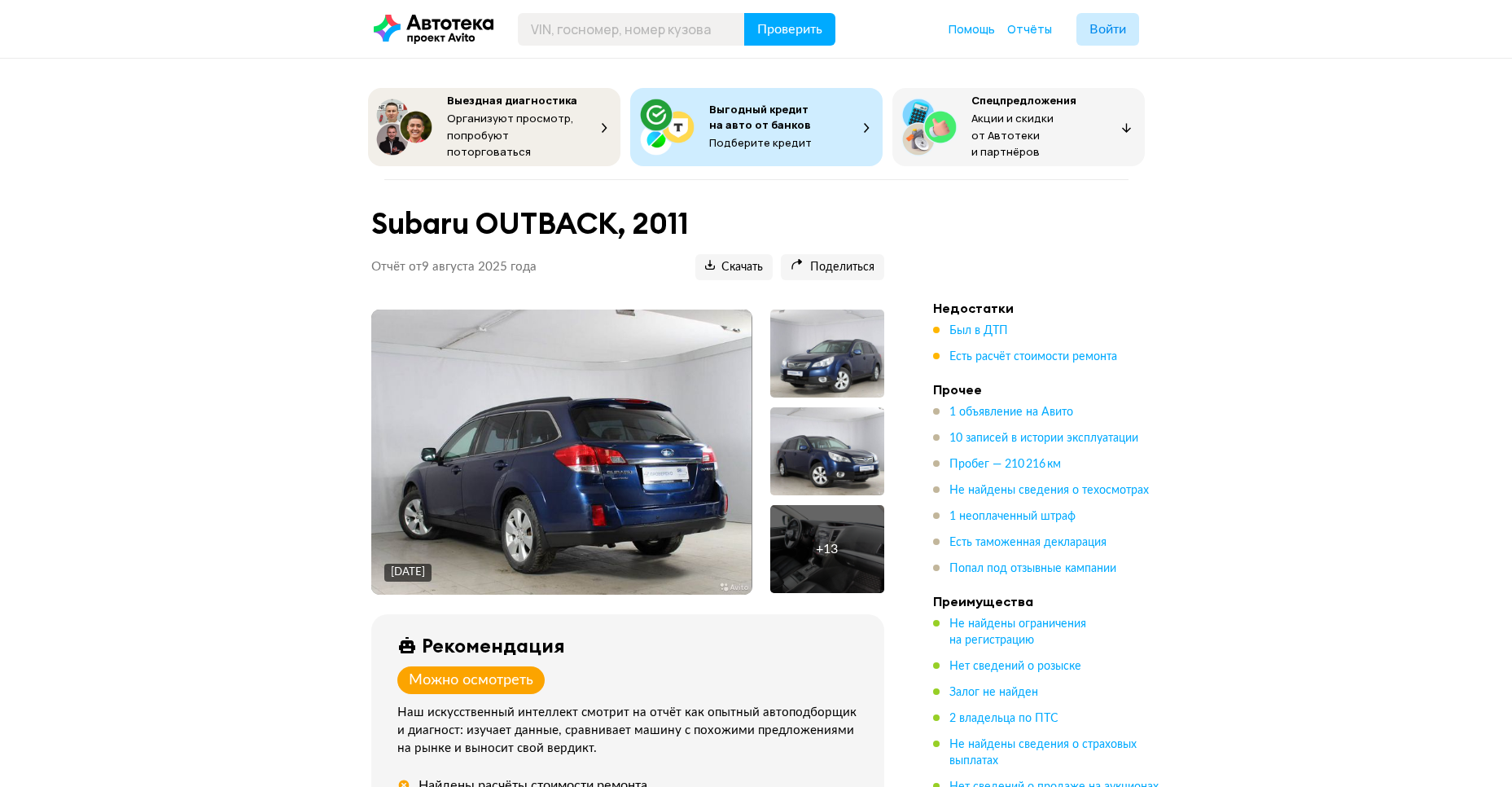
scroll to position [1653, 0]
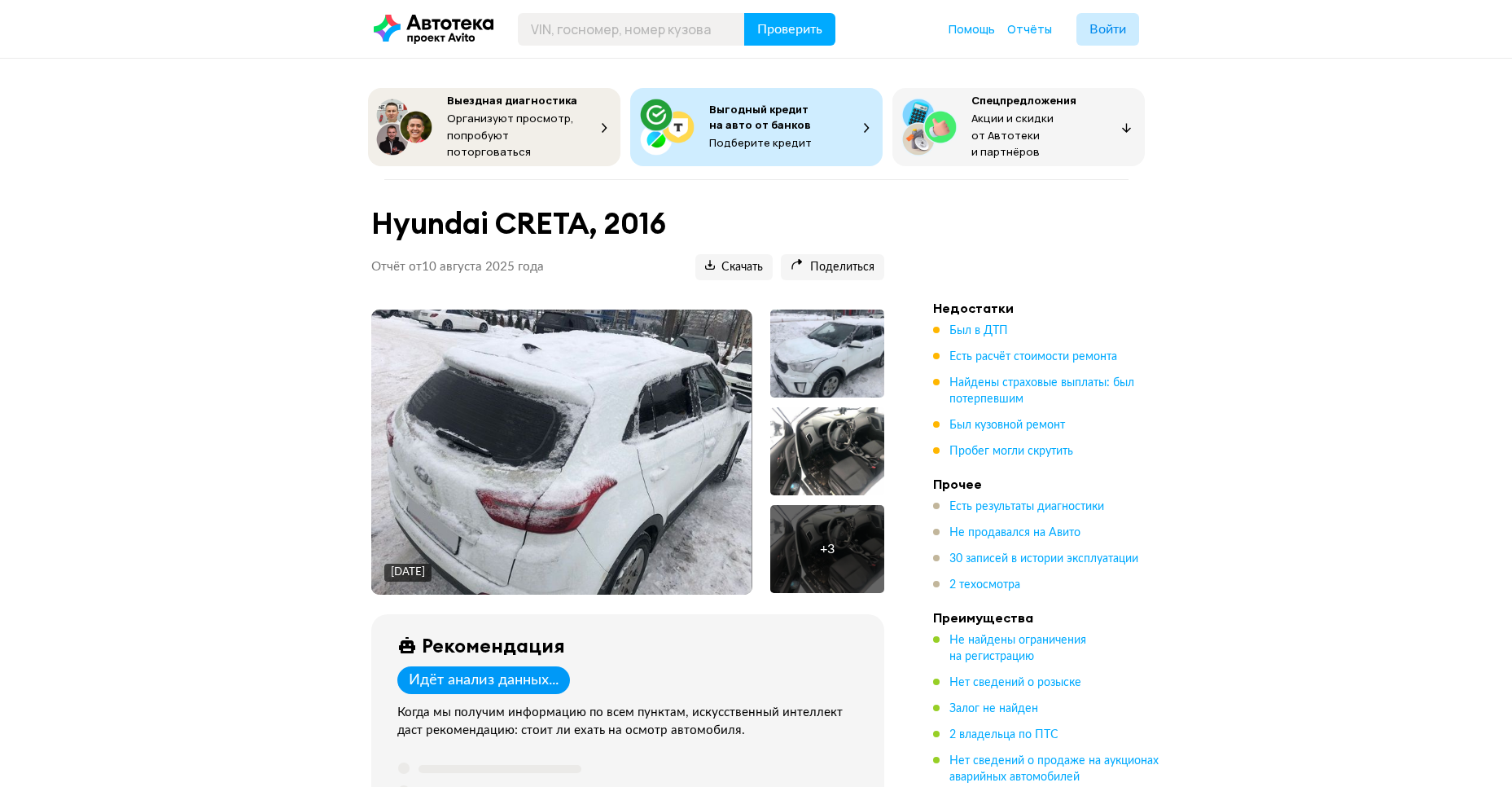
click at [816, 435] on div at bounding box center [827, 451] width 114 height 88
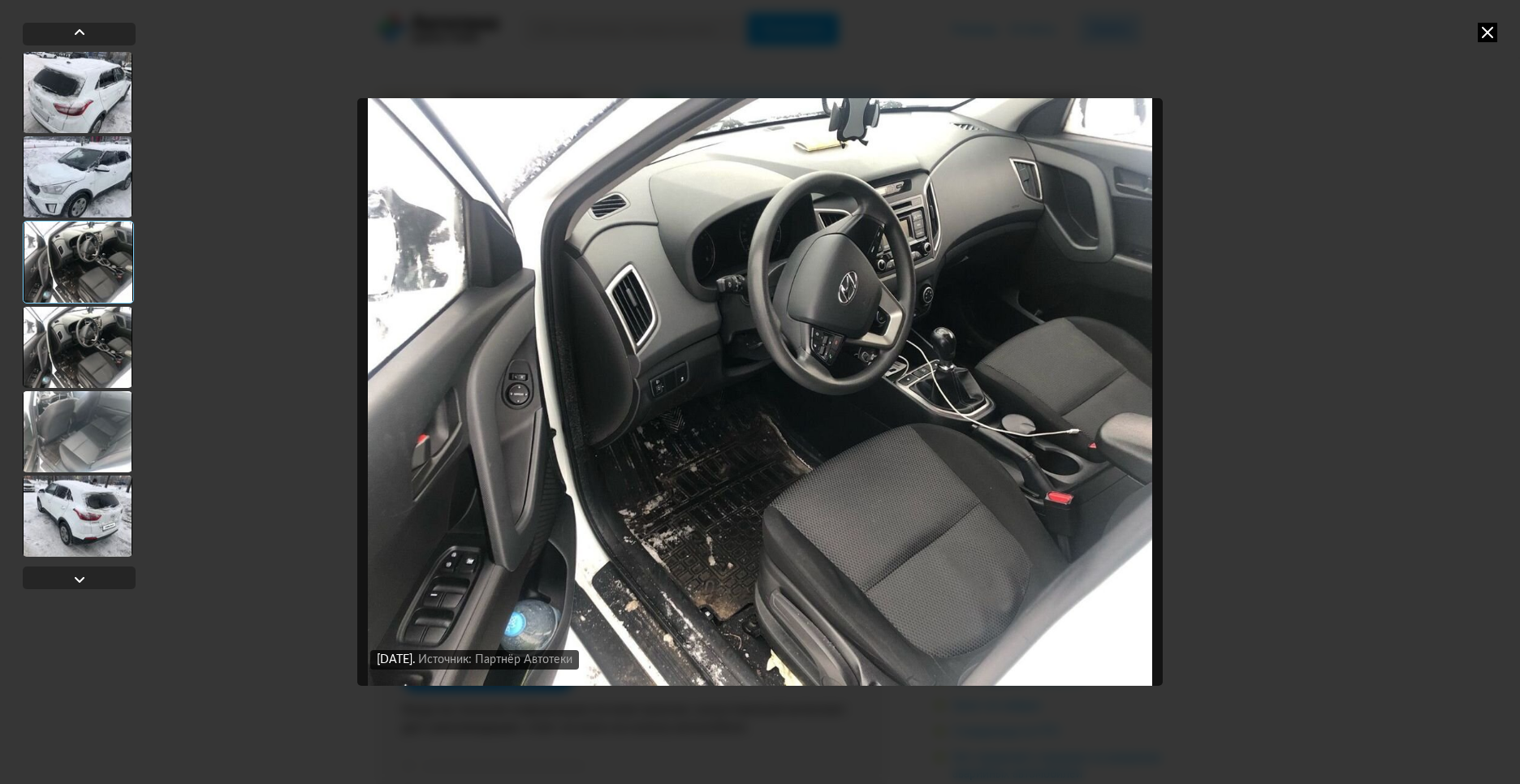
click at [82, 336] on div at bounding box center [78, 347] width 109 height 82
click at [69, 429] on div at bounding box center [78, 432] width 109 height 82
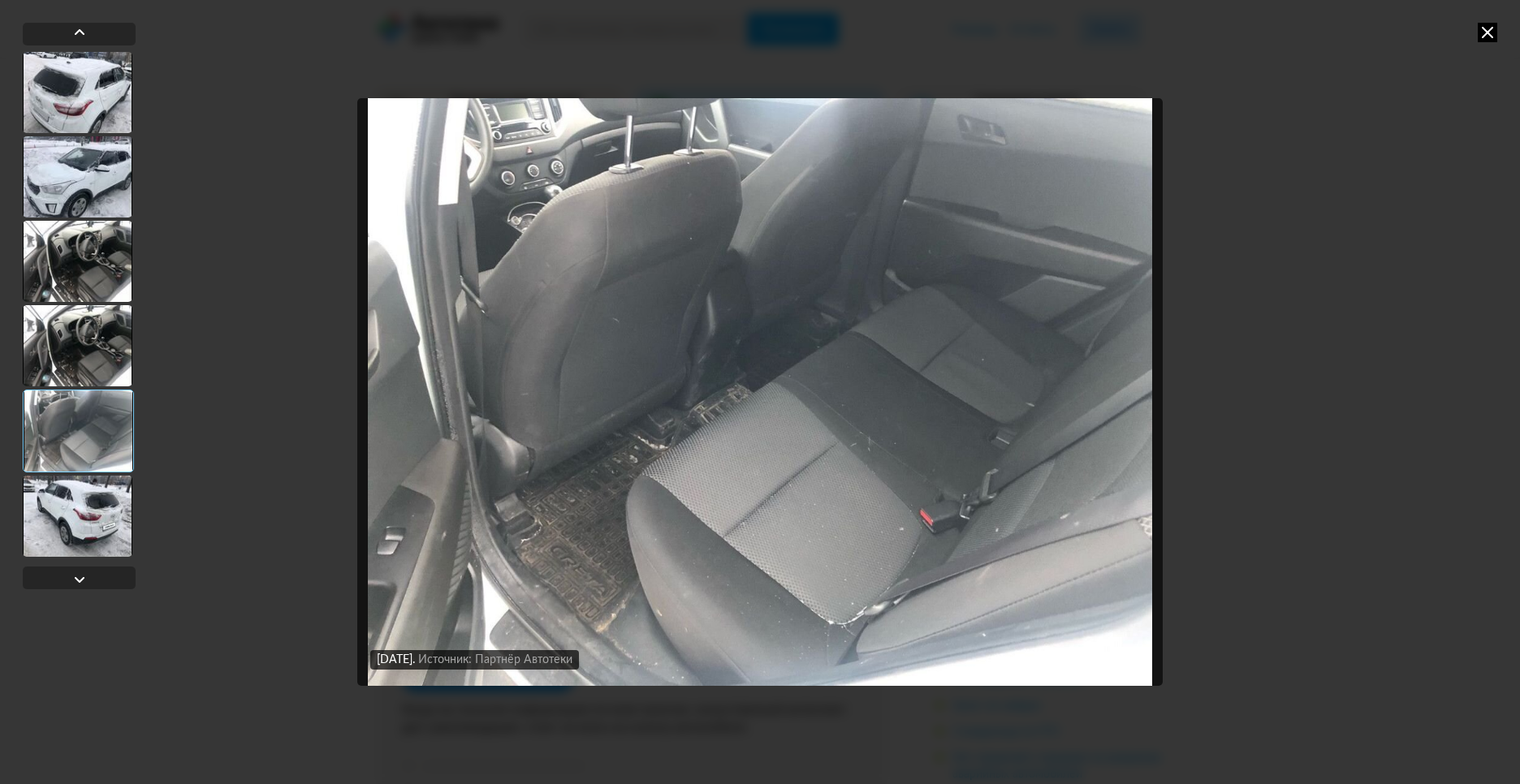
click at [53, 530] on div at bounding box center [78, 516] width 109 height 82
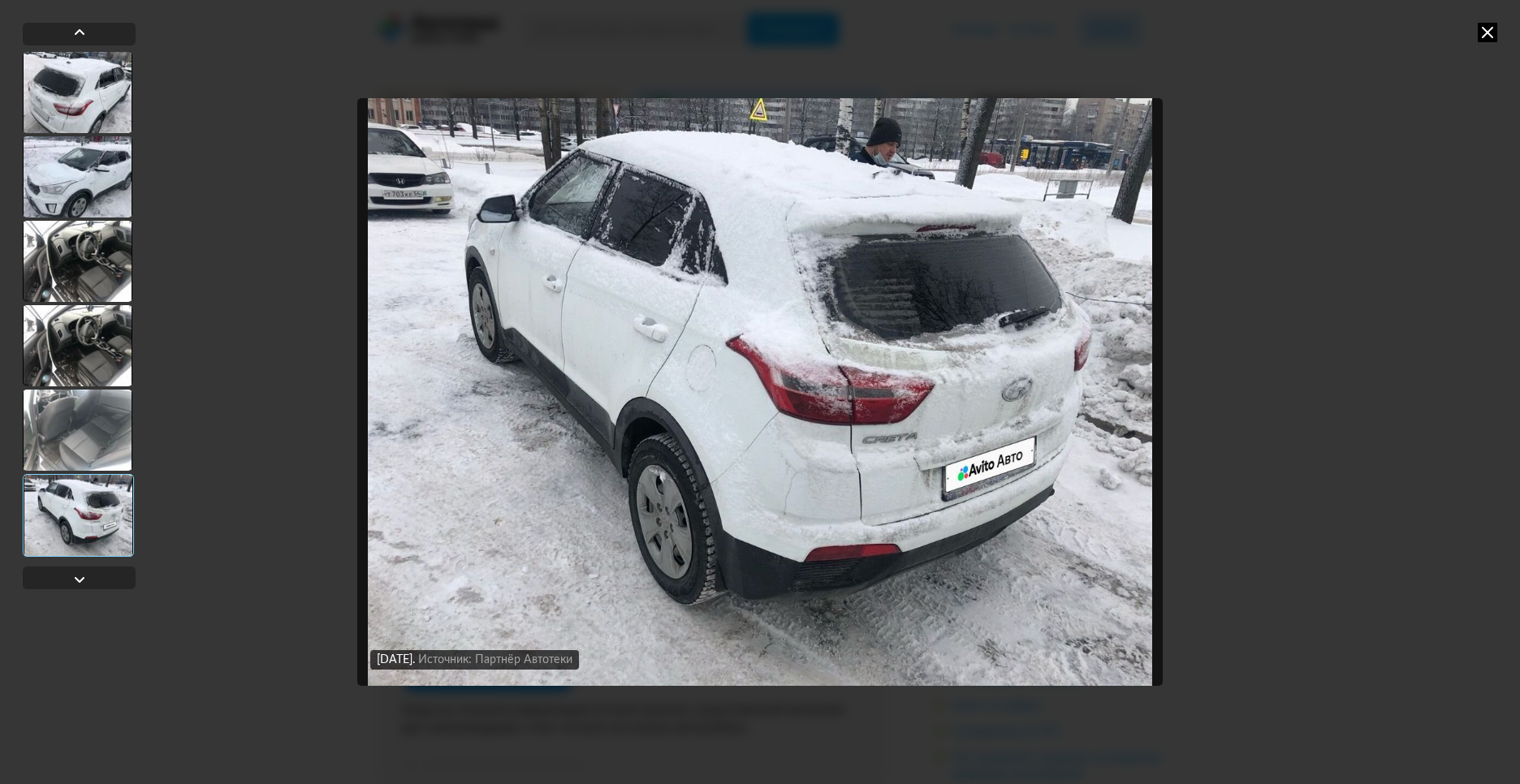
click at [75, 168] on div at bounding box center [78, 177] width 109 height 82
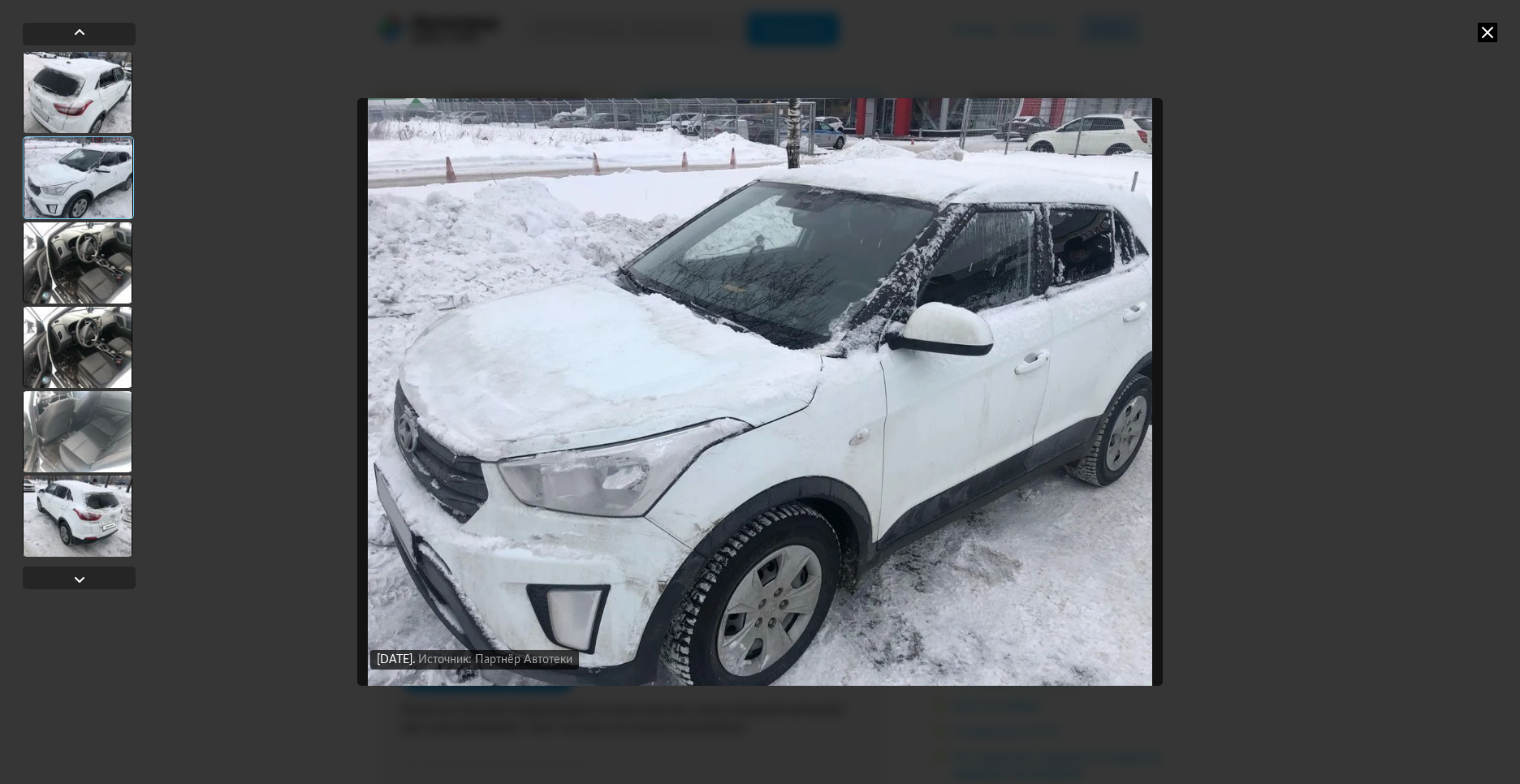
click at [71, 266] on div at bounding box center [78, 263] width 109 height 82
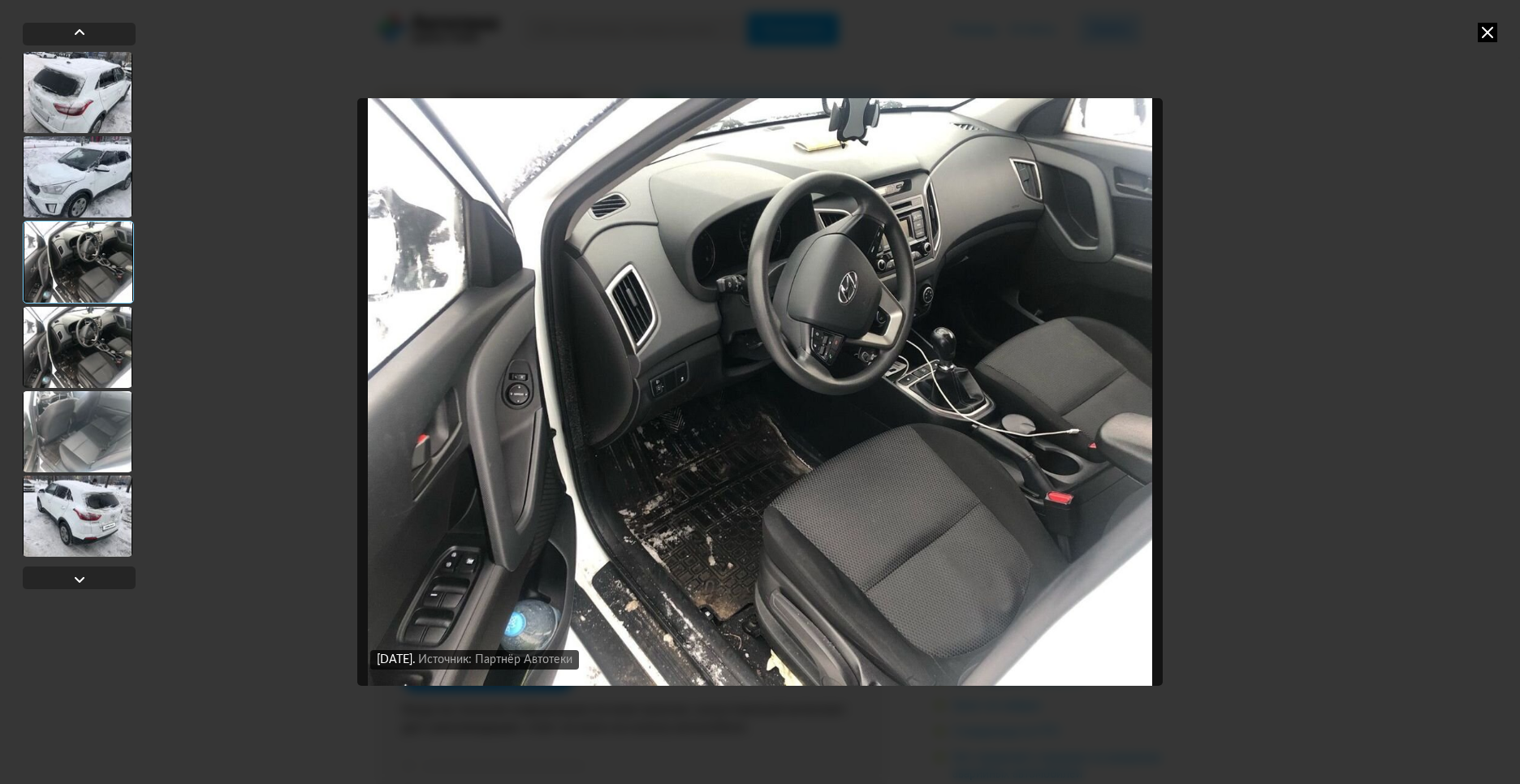
click at [69, 86] on div at bounding box center [78, 93] width 109 height 82
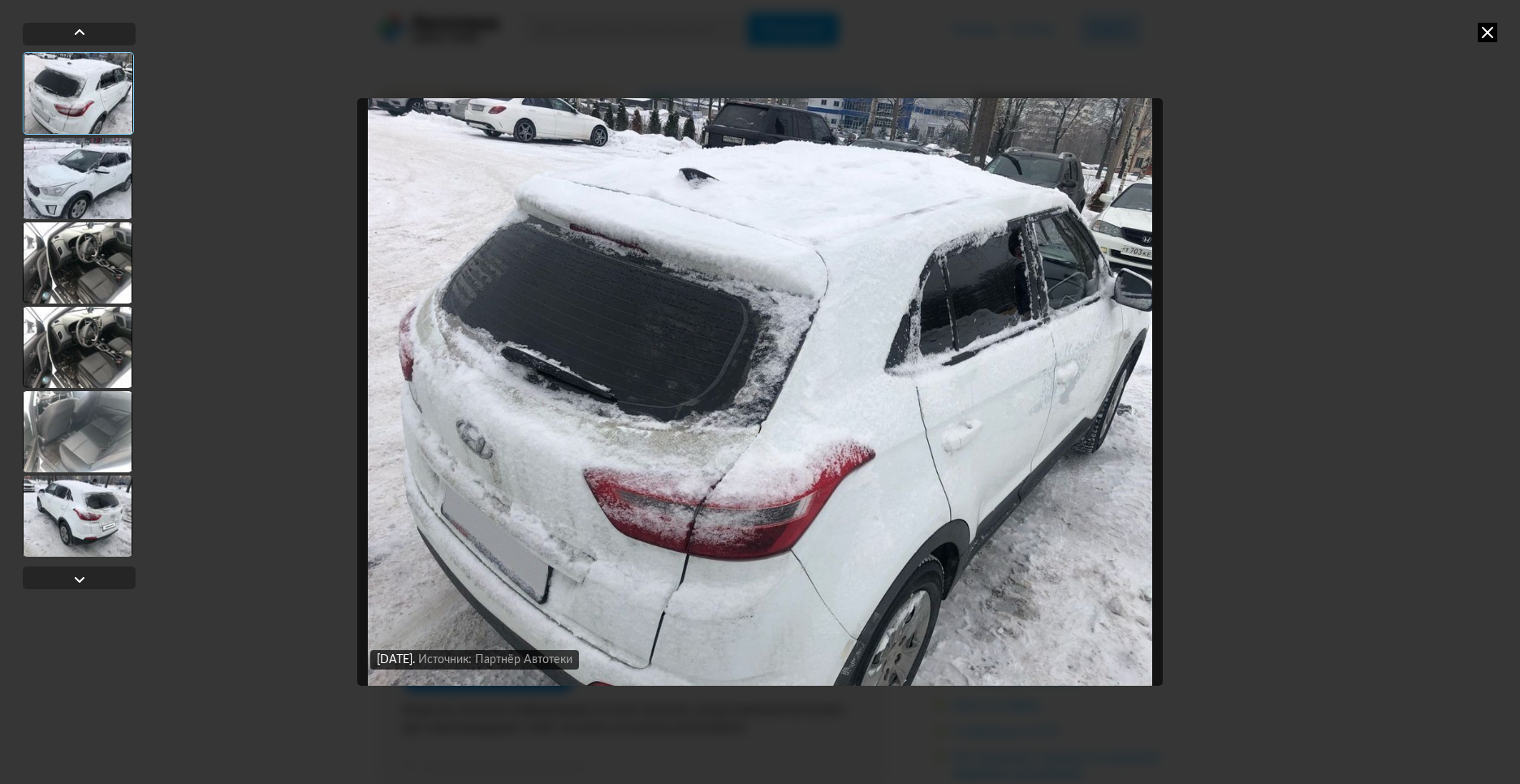
click at [69, 160] on div at bounding box center [78, 179] width 109 height 82
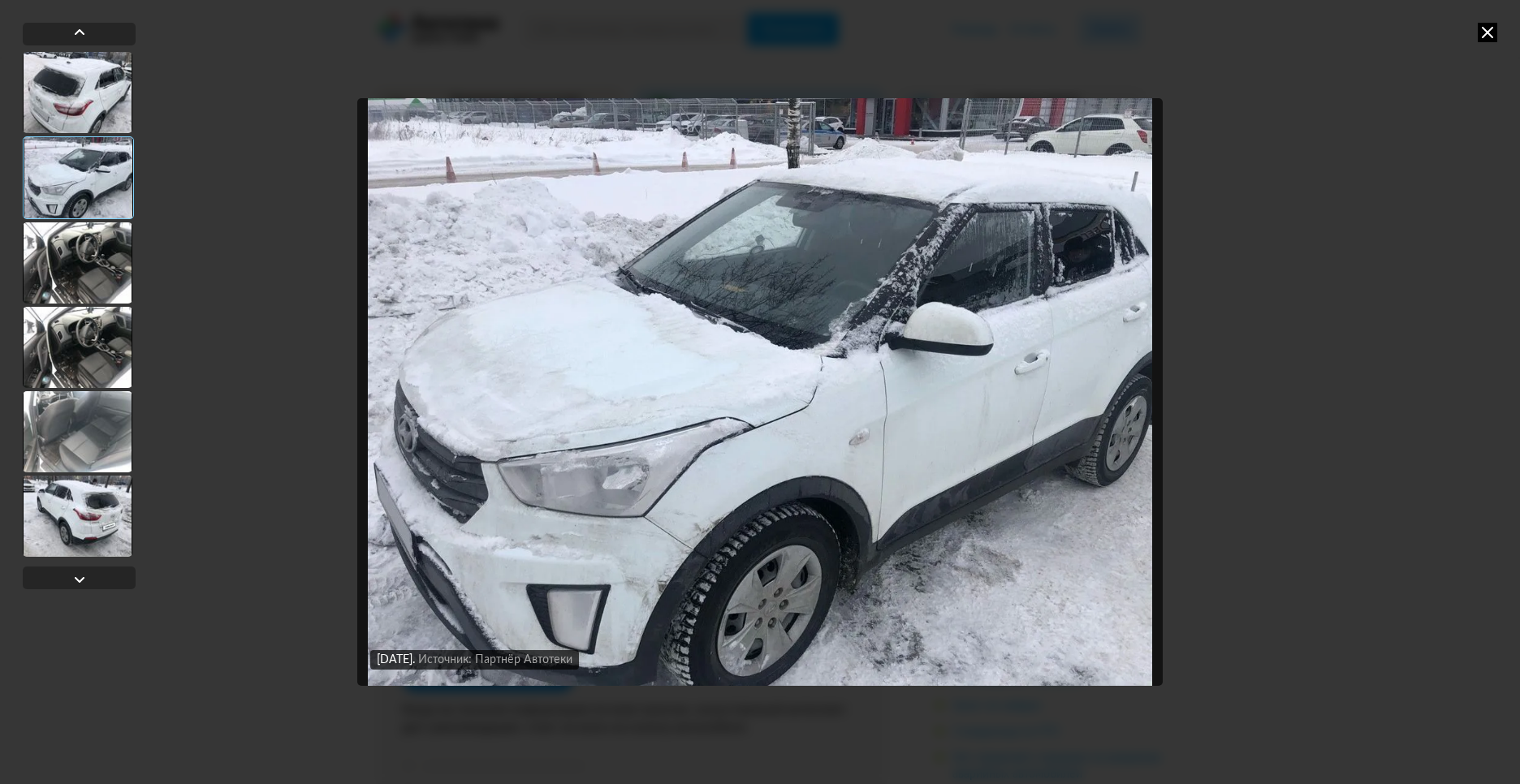
click at [59, 280] on div at bounding box center [78, 263] width 109 height 82
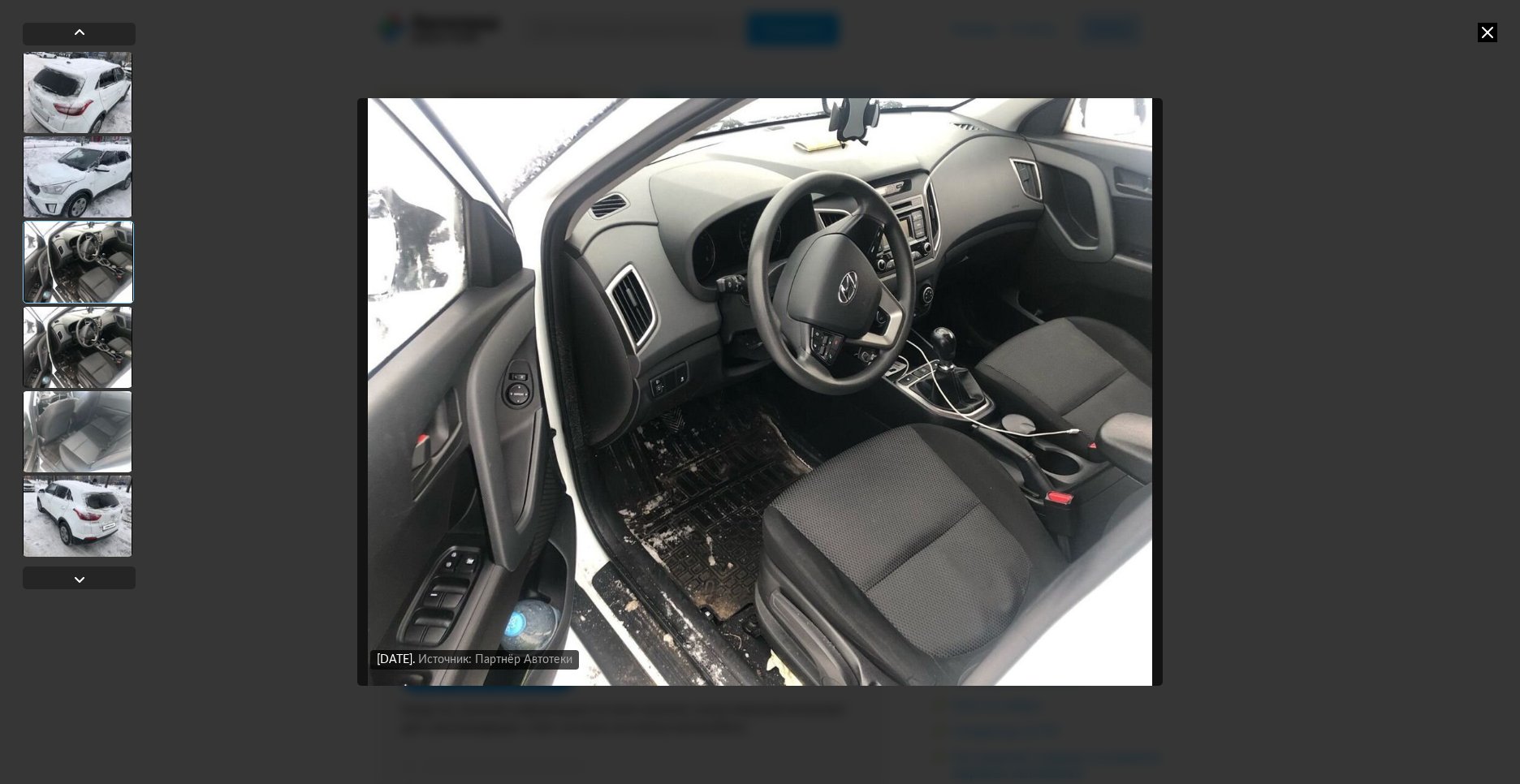
click at [977, 366] on img "Go to Slide 3" at bounding box center [760, 392] width 805 height 588
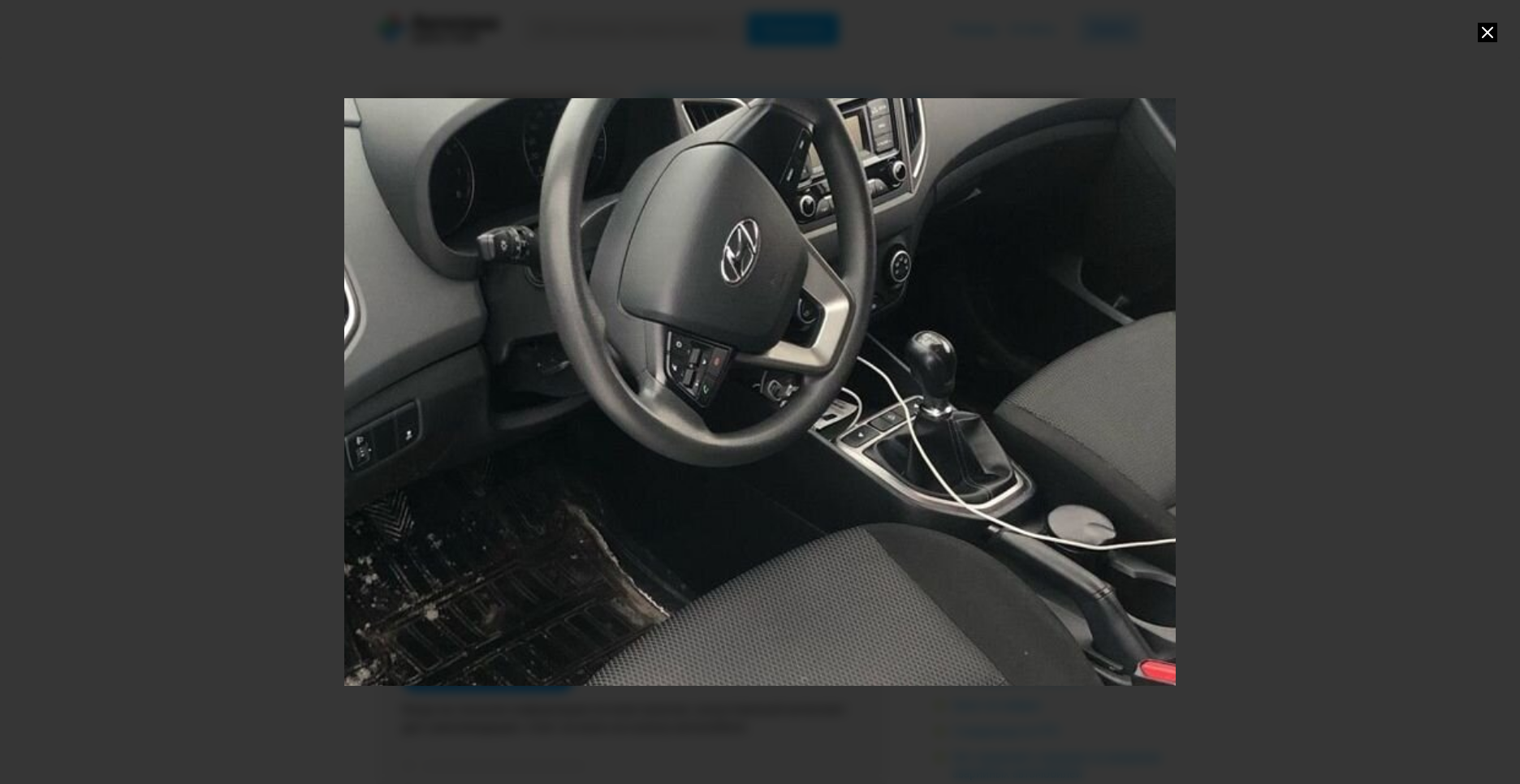
drag, startPoint x: 1052, startPoint y: 382, endPoint x: 856, endPoint y: 451, distance: 207.8
click at [856, 451] on div "Go to Slide 3" at bounding box center [564, 460] width 1662 height 1176
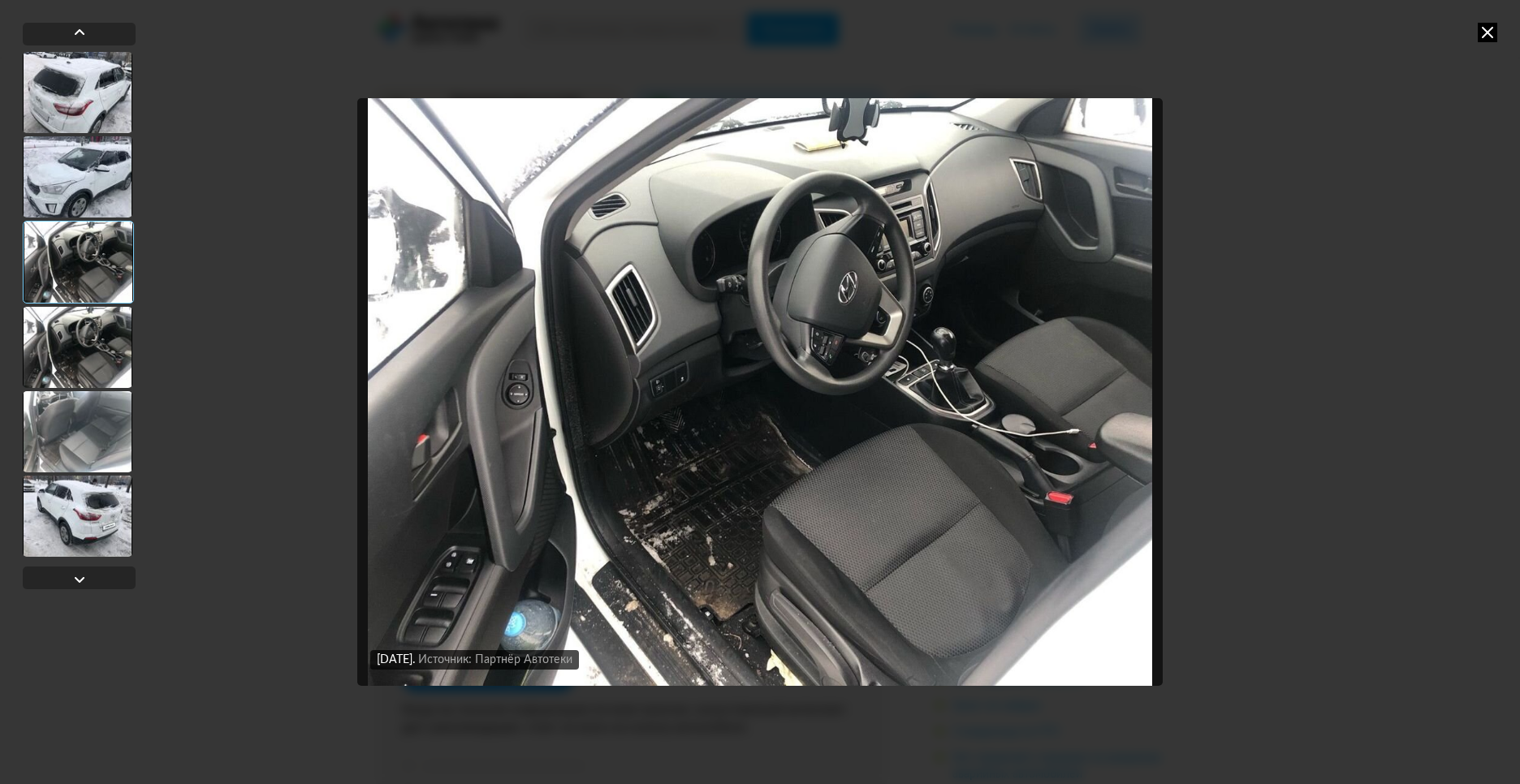
click at [1488, 26] on icon at bounding box center [1487, 33] width 20 height 20
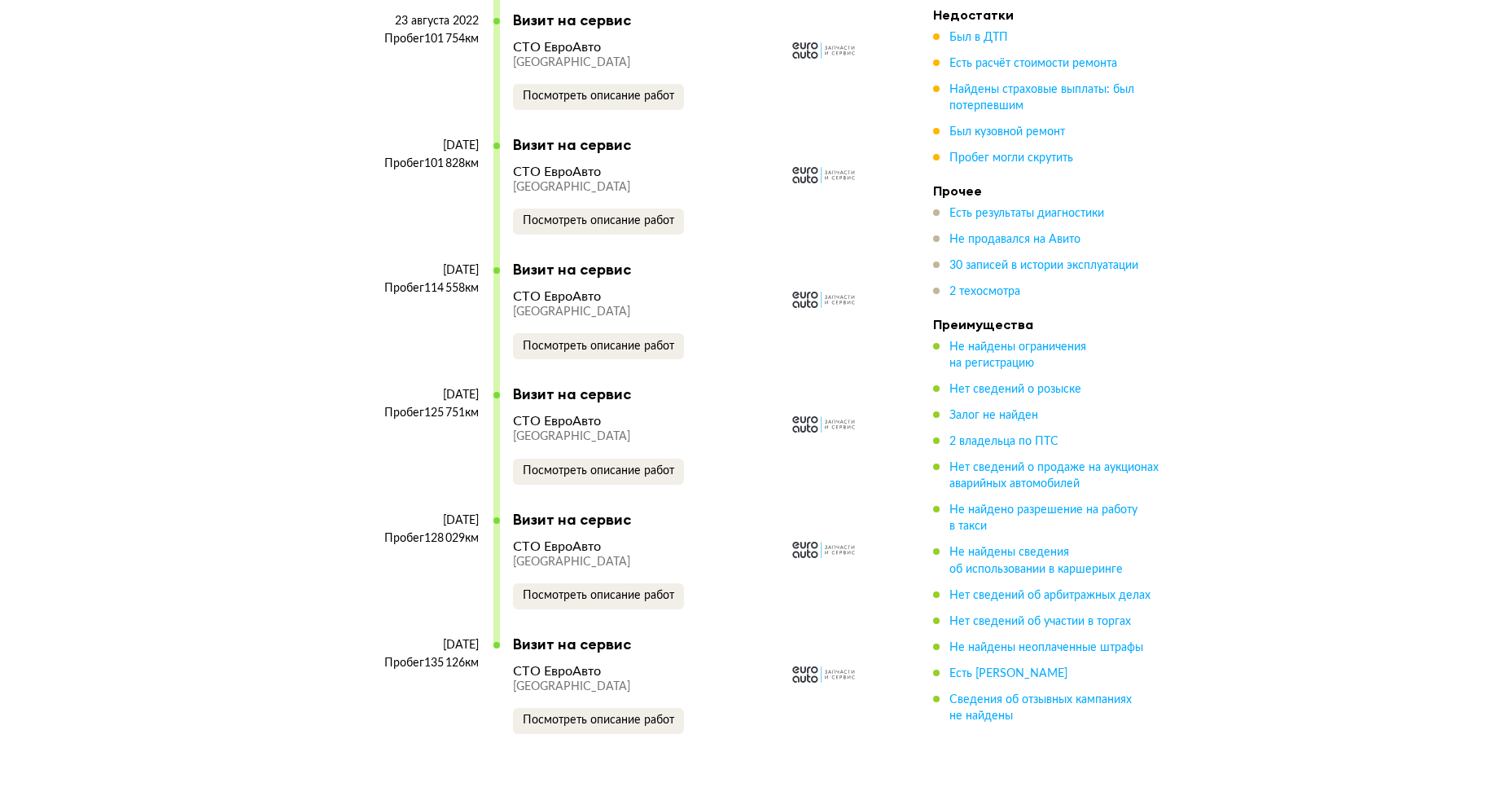
scroll to position [6609, 0]
